Goal: Task Accomplishment & Management: Manage account settings

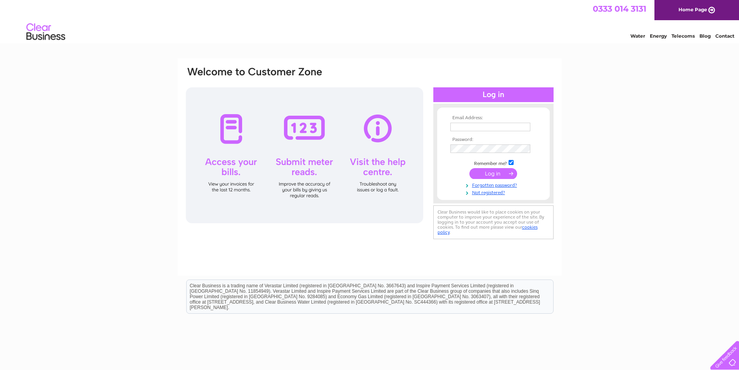
type input "[PERSON_NAME][EMAIL_ADDRESS][DOMAIN_NAME]"
click at [504, 173] on input "submit" at bounding box center [493, 173] width 48 height 11
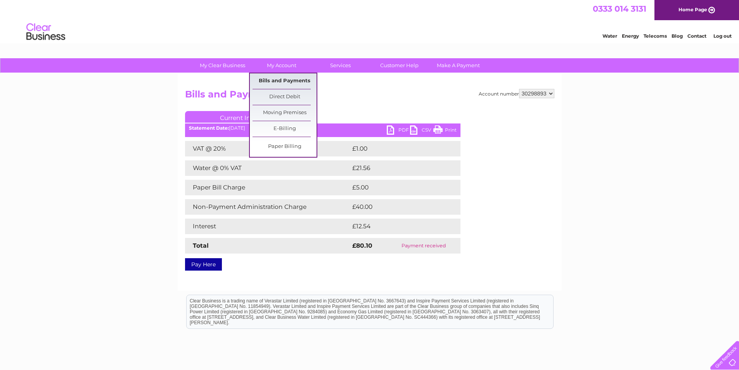
click at [283, 81] on link "Bills and Payments" at bounding box center [284, 81] width 64 height 16
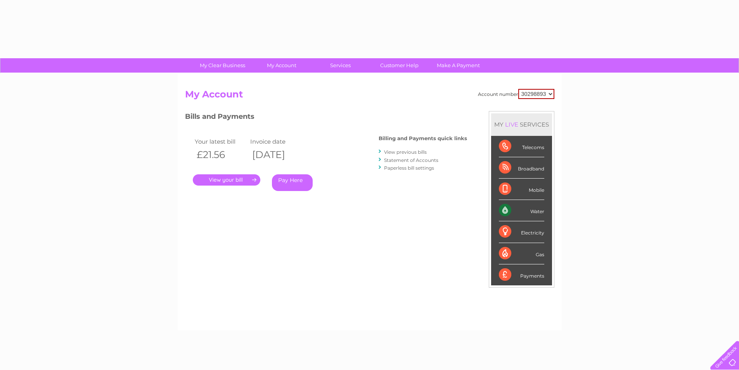
click at [283, 81] on div "Account number 30298893 My Account MY LIVE SERVICES Telecoms Broadband Mobile W…" at bounding box center [370, 201] width 384 height 257
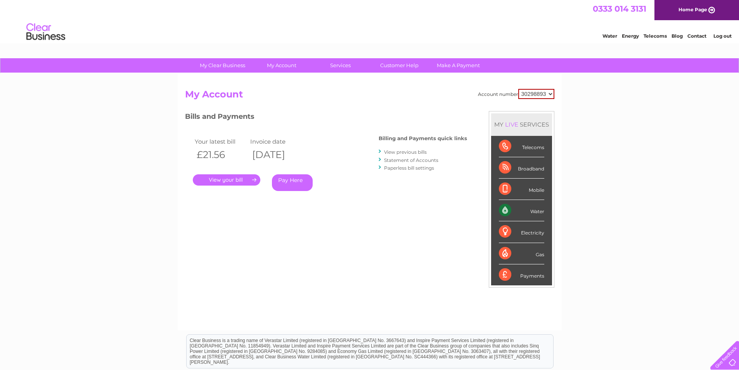
click at [232, 177] on link "." at bounding box center [226, 179] width 67 height 11
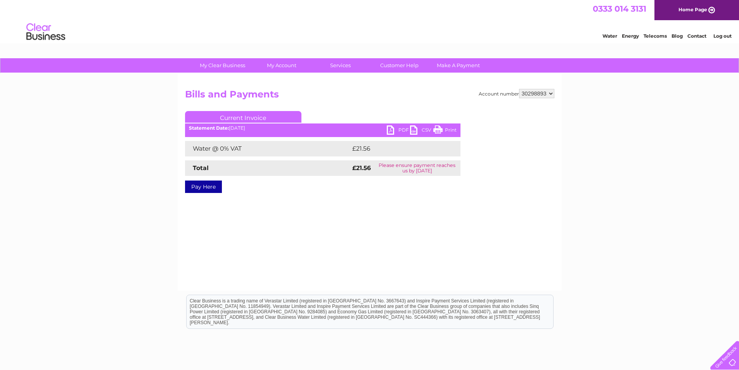
click at [399, 130] on link "PDF" at bounding box center [398, 130] width 23 height 11
